Goal: Browse casually

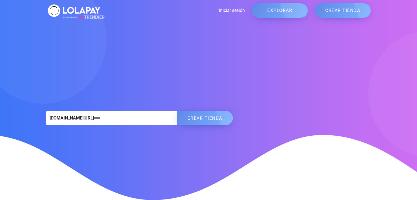
click at [280, 7] on link "EXPLORAR" at bounding box center [280, 10] width 56 height 14
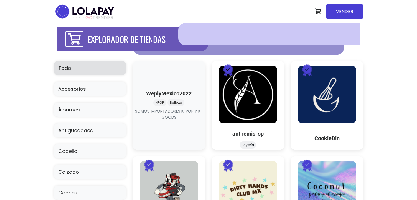
click at [169, 121] on link at bounding box center [169, 121] width 0 height 0
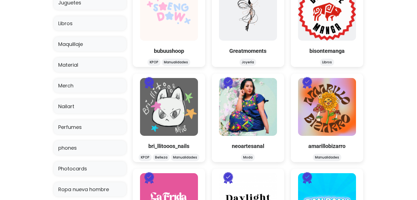
scroll to position [277, 0]
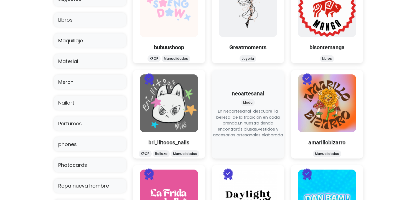
click at [248, 139] on link at bounding box center [248, 139] width 0 height 0
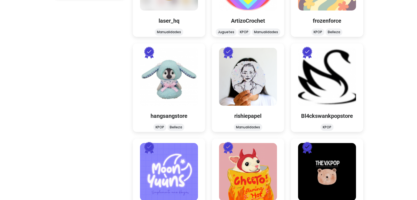
scroll to position [610, 0]
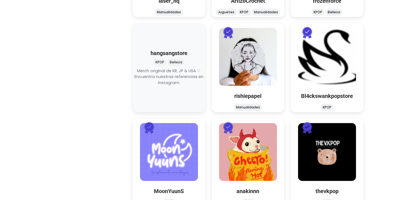
click at [169, 86] on link at bounding box center [169, 86] width 0 height 0
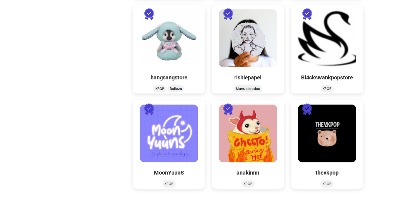
scroll to position [642, 0]
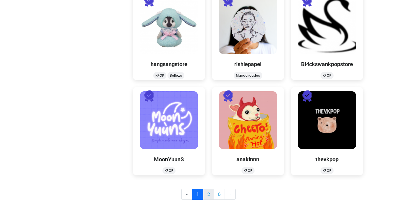
click at [208, 194] on link "2" at bounding box center [208, 194] width 11 height 11
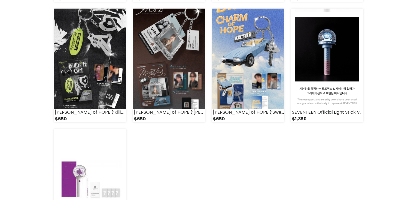
scroll to position [444, 0]
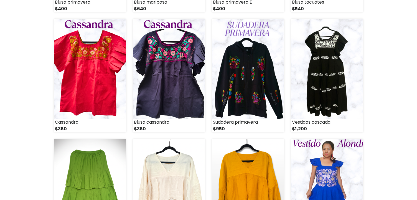
scroll to position [194, 0]
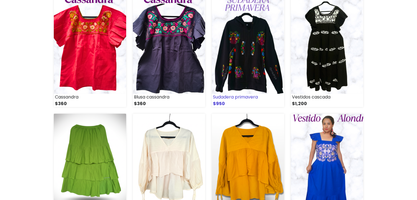
click at [255, 57] on img at bounding box center [248, 44] width 72 height 100
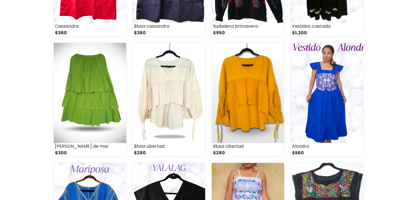
scroll to position [250, 0]
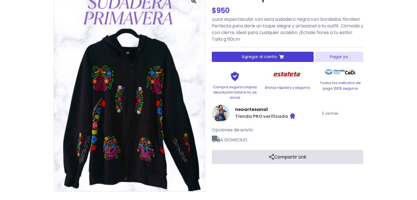
scroll to position [52, 0]
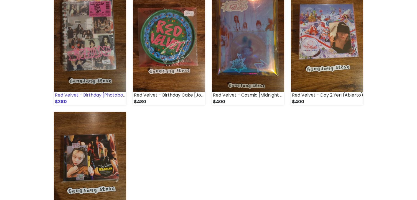
scroll to position [693, 0]
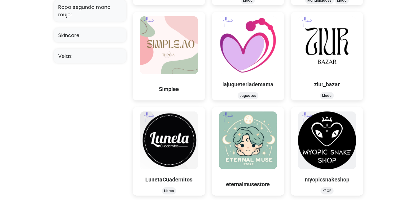
scroll to position [527, 0]
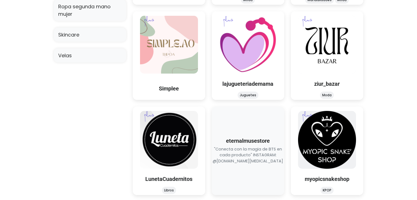
click at [247, 137] on img at bounding box center [248, 140] width 58 height 58
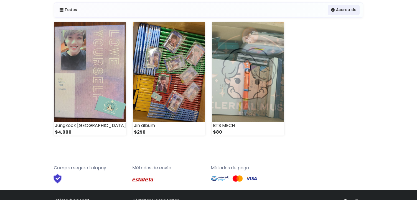
scroll to position [55, 0]
